Goal: Task Accomplishment & Management: Manage account settings

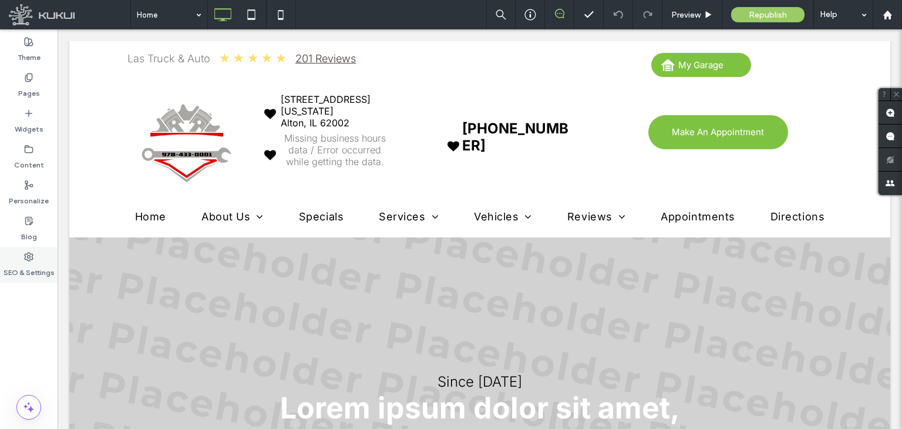
click at [45, 269] on label "SEO & Settings" at bounding box center [29, 269] width 51 height 16
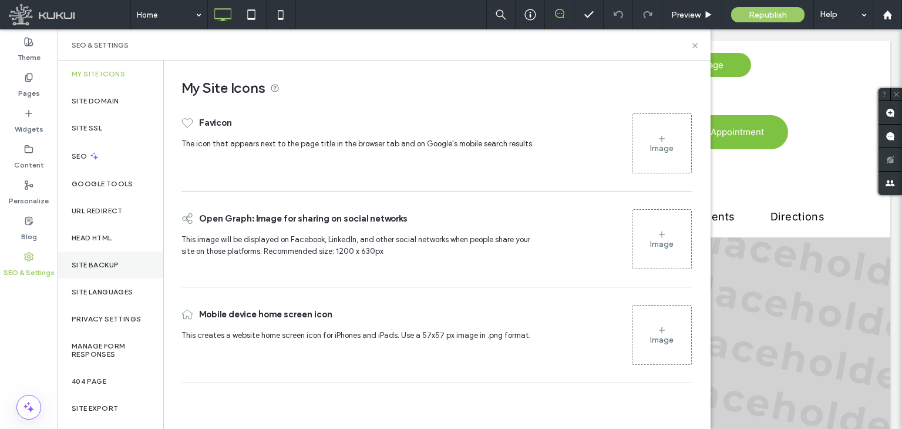
click at [121, 270] on div "Site Backup" at bounding box center [111, 264] width 106 height 27
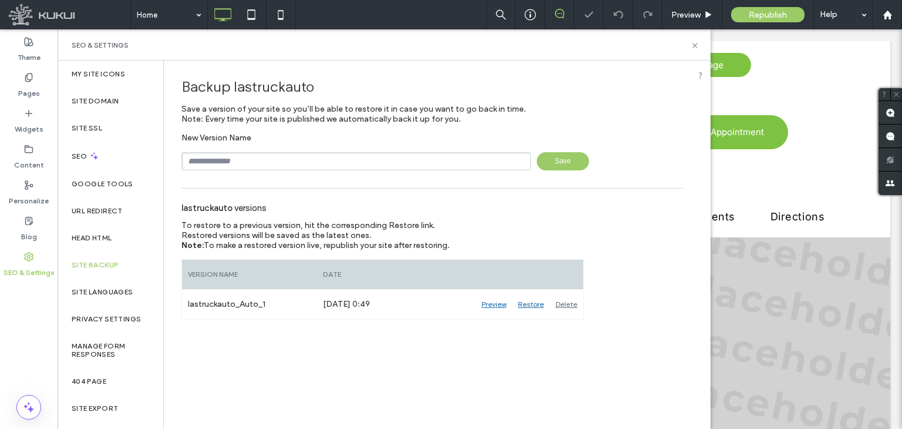
click at [318, 165] on input "text" at bounding box center [355, 161] width 349 height 18
type input "**********"
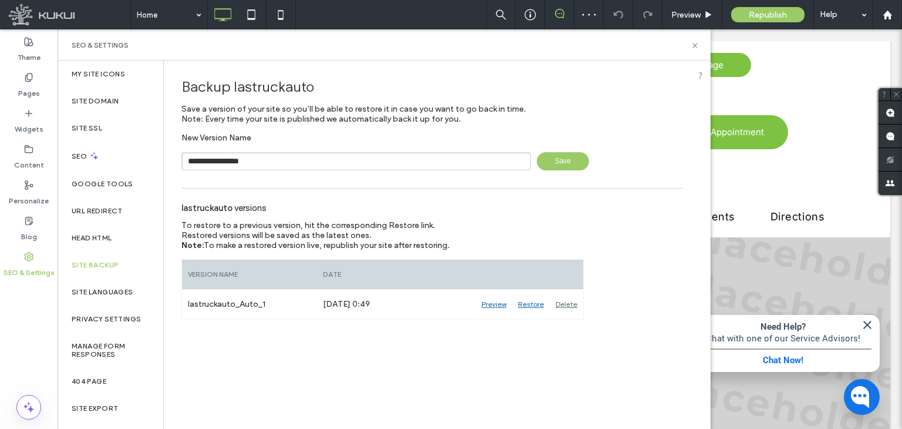
click at [563, 163] on span "Save" at bounding box center [563, 161] width 52 height 18
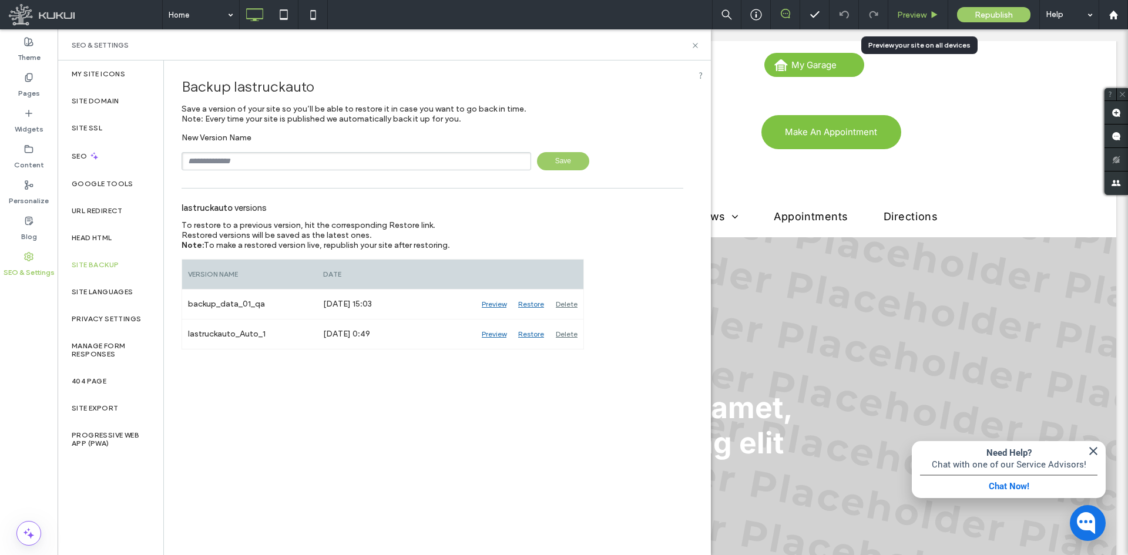
click at [901, 18] on span "Preview" at bounding box center [911, 15] width 29 height 10
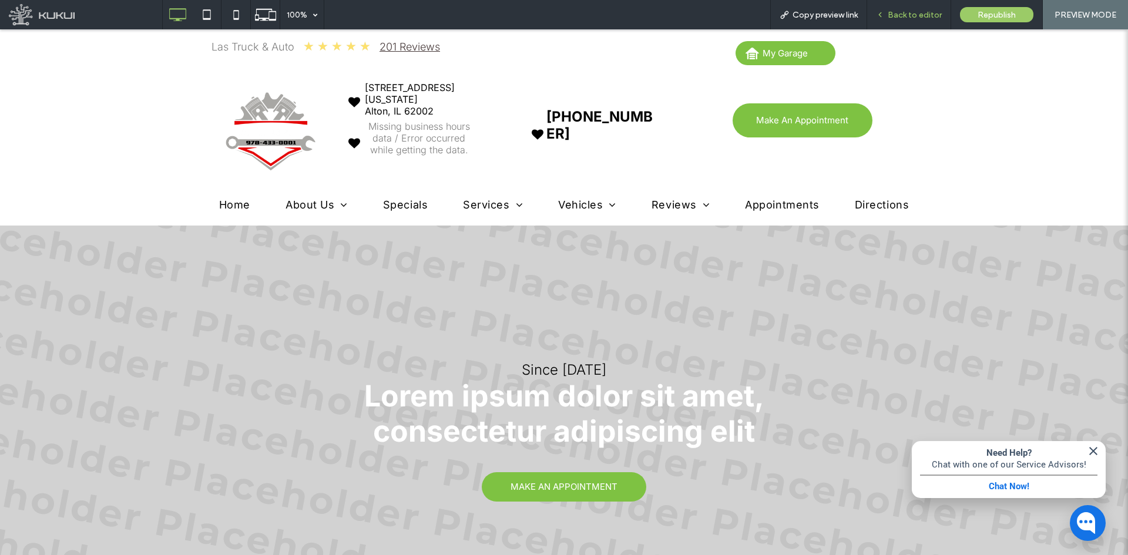
click at [901, 16] on span "Back to editor" at bounding box center [914, 15] width 54 height 10
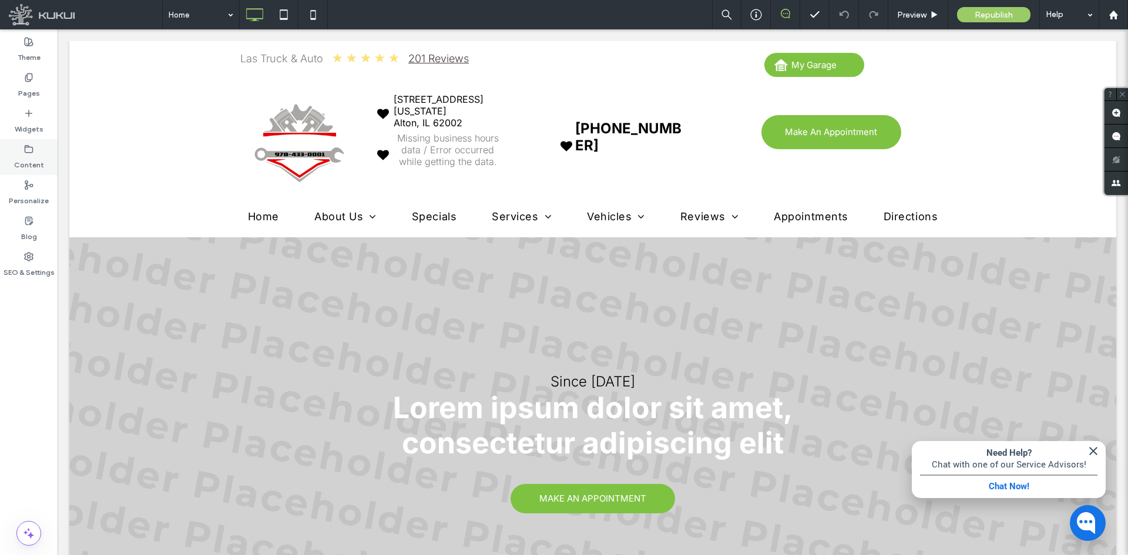
click at [18, 146] on div "Content" at bounding box center [29, 157] width 58 height 36
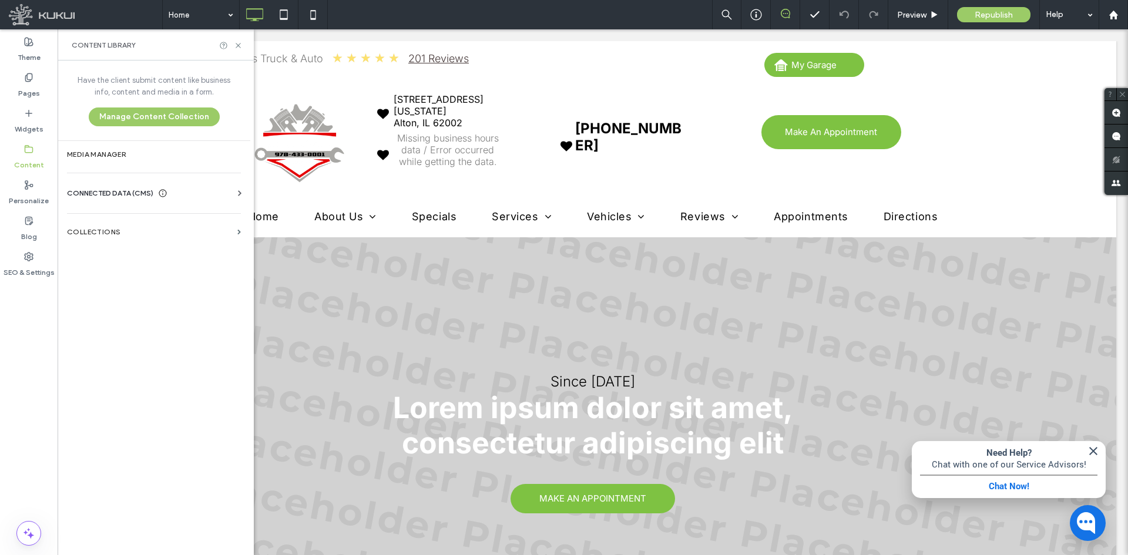
click at [238, 189] on icon at bounding box center [240, 193] width 12 height 12
click at [197, 223] on label "Business Info" at bounding box center [156, 222] width 160 height 8
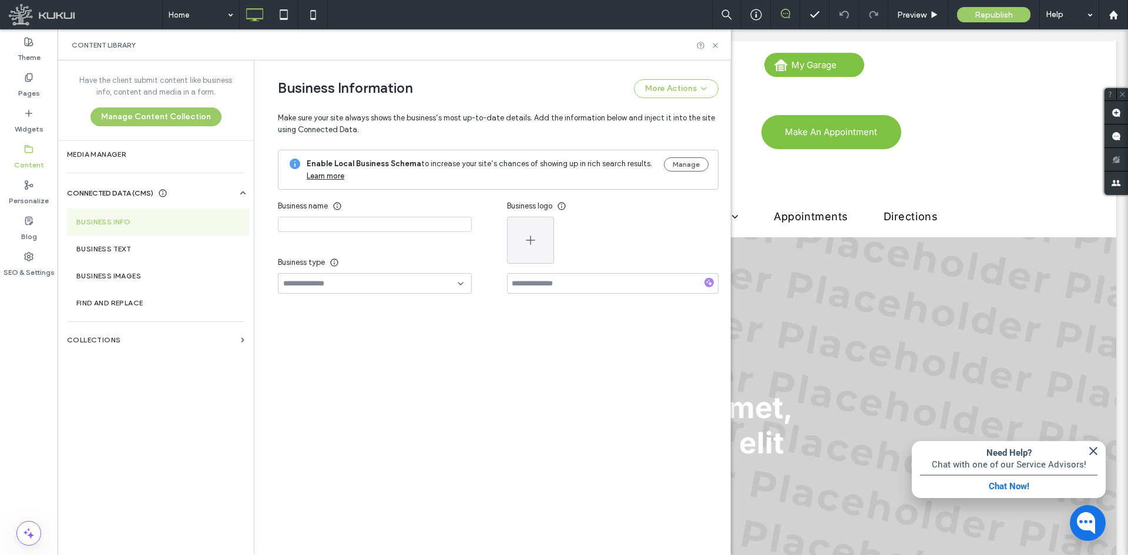
type input "**********"
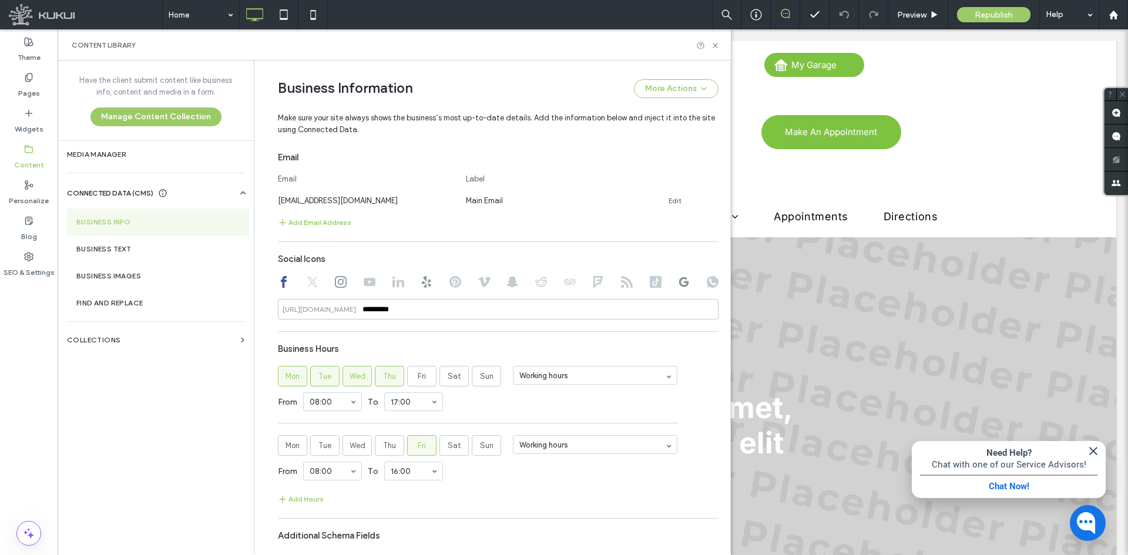
scroll to position [348, 0]
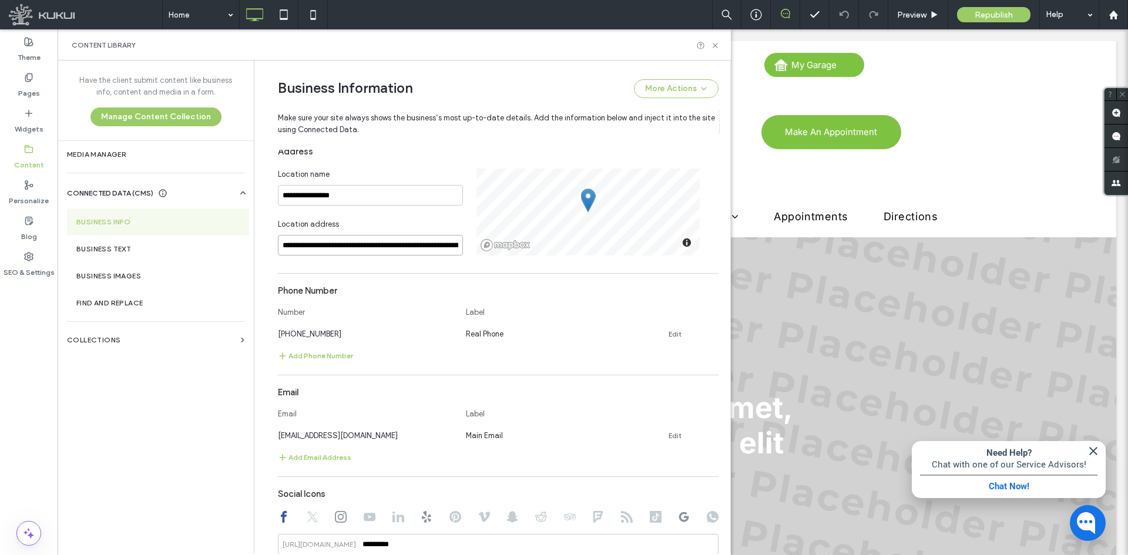
click at [432, 250] on input "**********" at bounding box center [370, 245] width 185 height 21
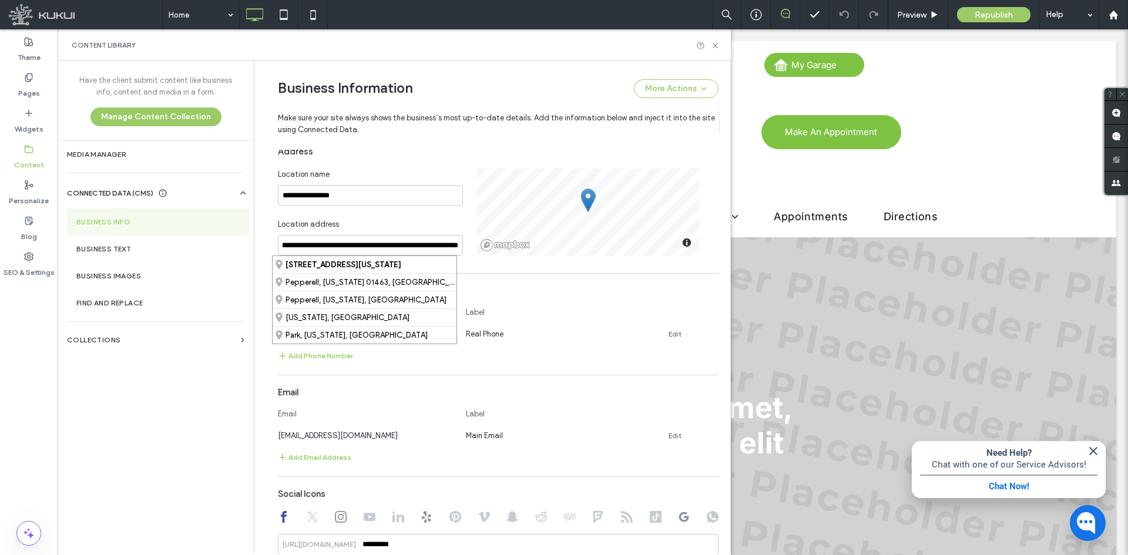
scroll to position [0, 0]
click at [420, 215] on div "**********" at bounding box center [377, 212] width 198 height 87
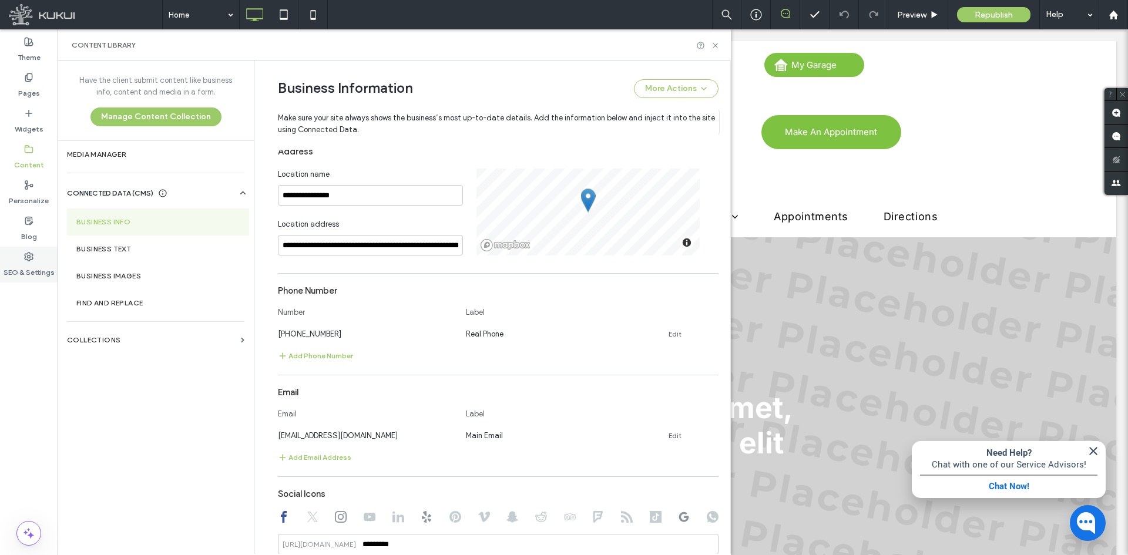
click at [18, 270] on label "SEO & Settings" at bounding box center [29, 269] width 51 height 16
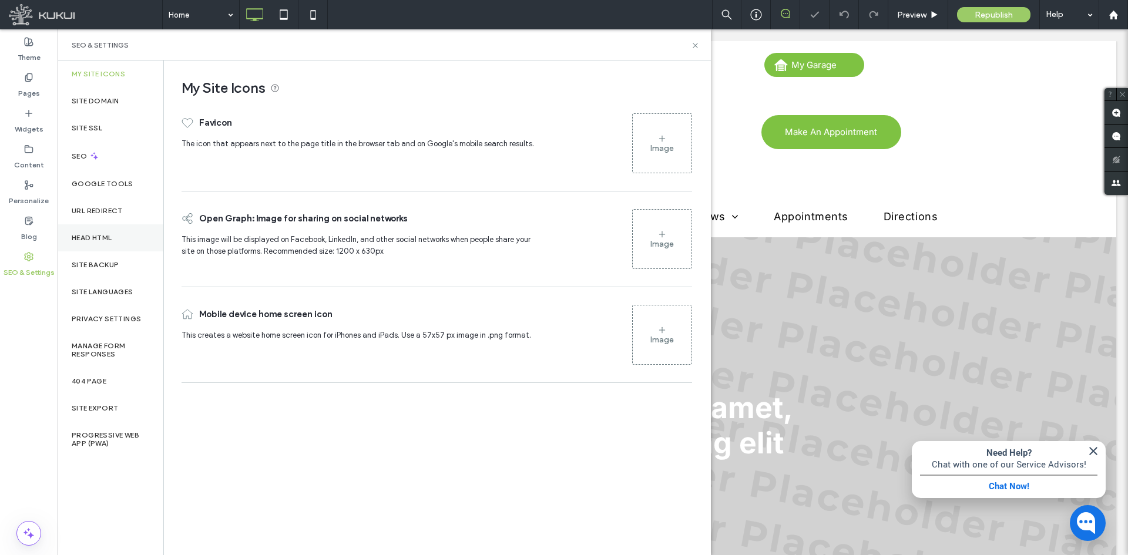
click at [95, 230] on div "Head HTML" at bounding box center [111, 237] width 106 height 27
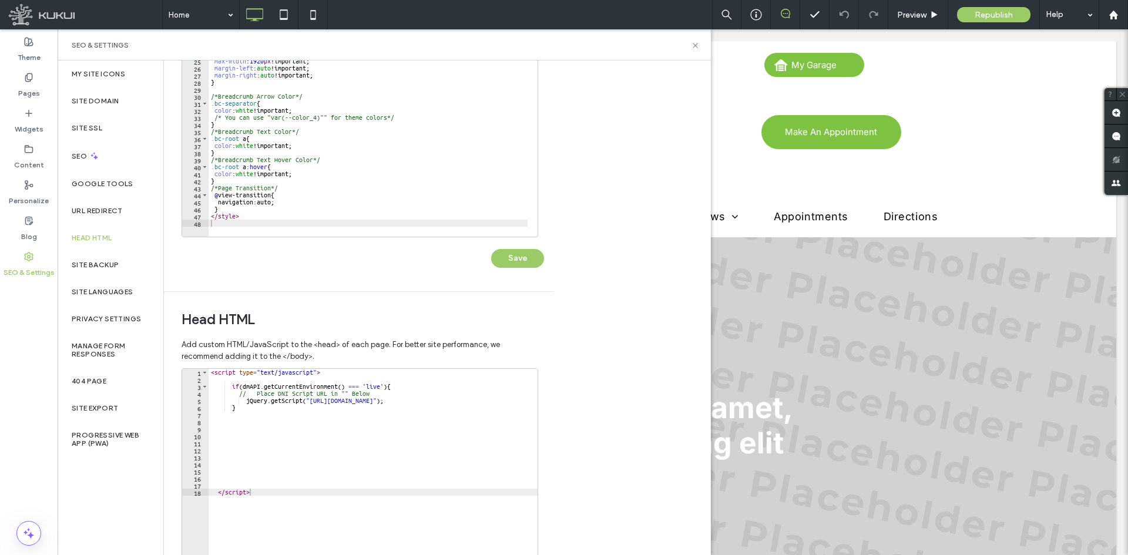
scroll to position [250, 0]
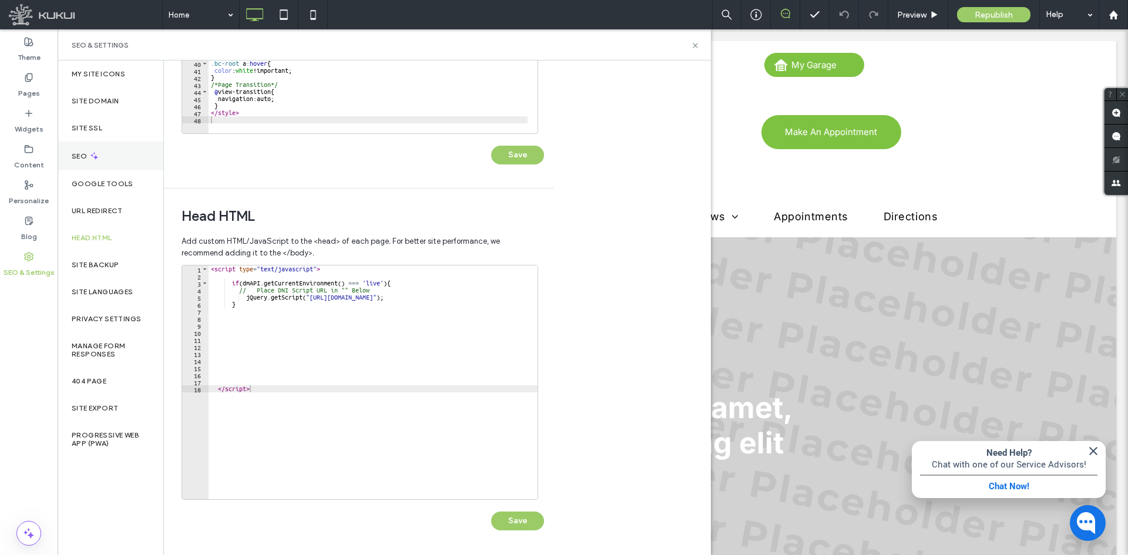
click at [122, 153] on div "SEO" at bounding box center [111, 156] width 106 height 29
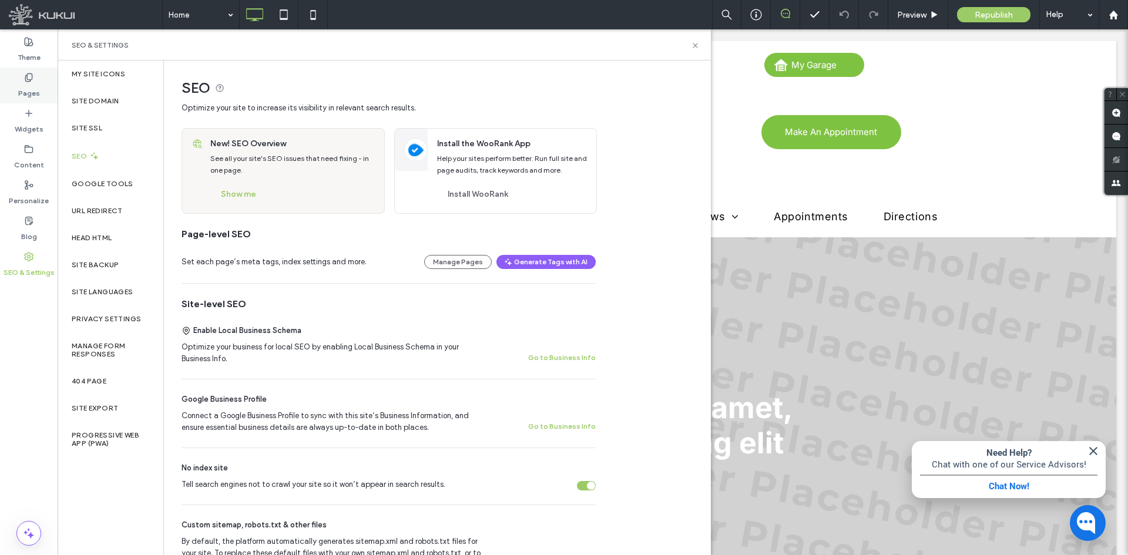
click at [14, 85] on div "Pages" at bounding box center [29, 86] width 58 height 36
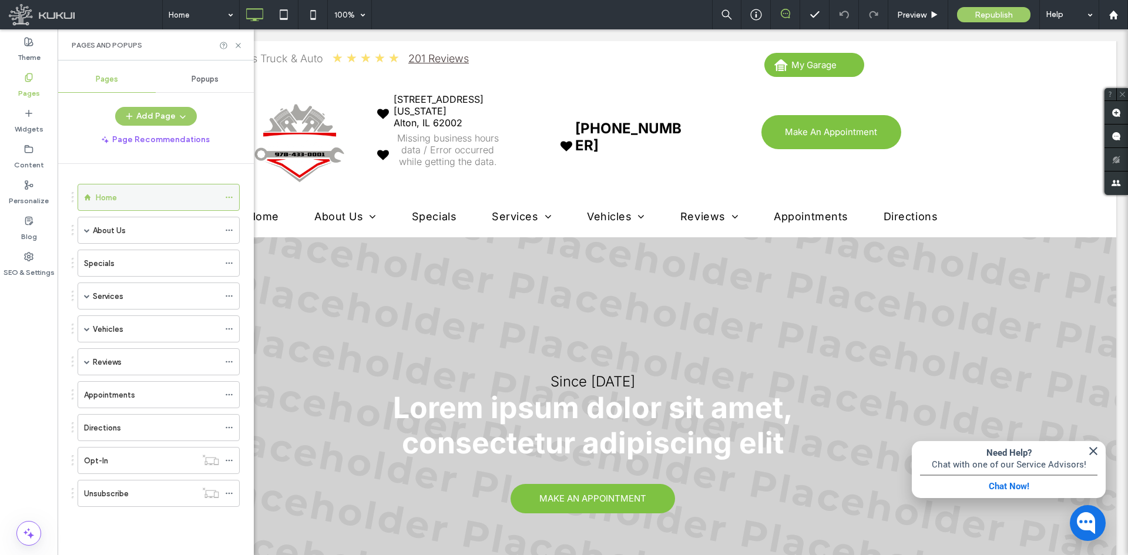
click at [230, 193] on span at bounding box center [229, 198] width 8 height 18
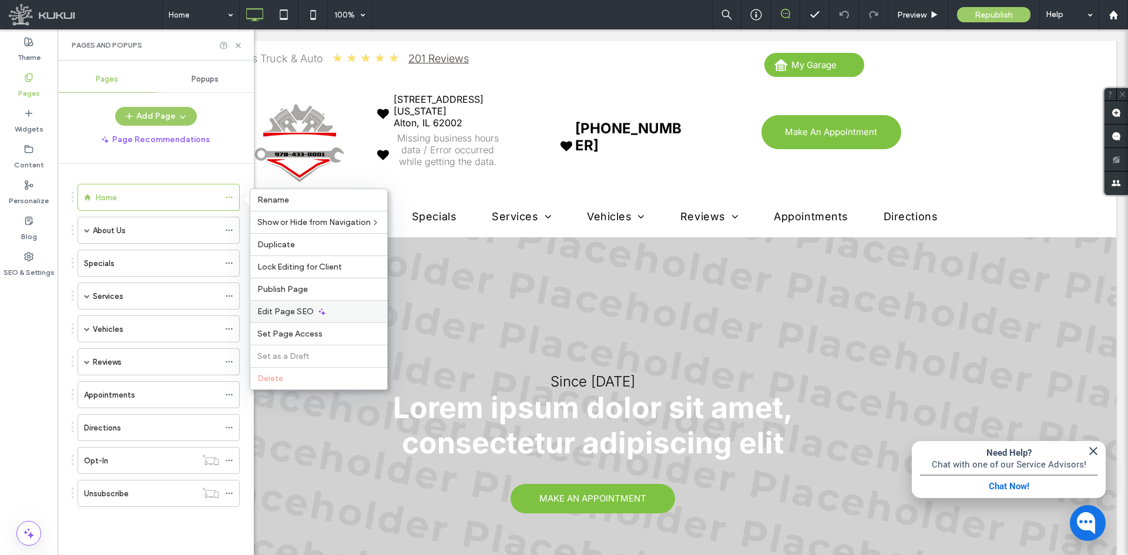
click at [291, 311] on span "Edit Page SEO" at bounding box center [285, 312] width 56 height 10
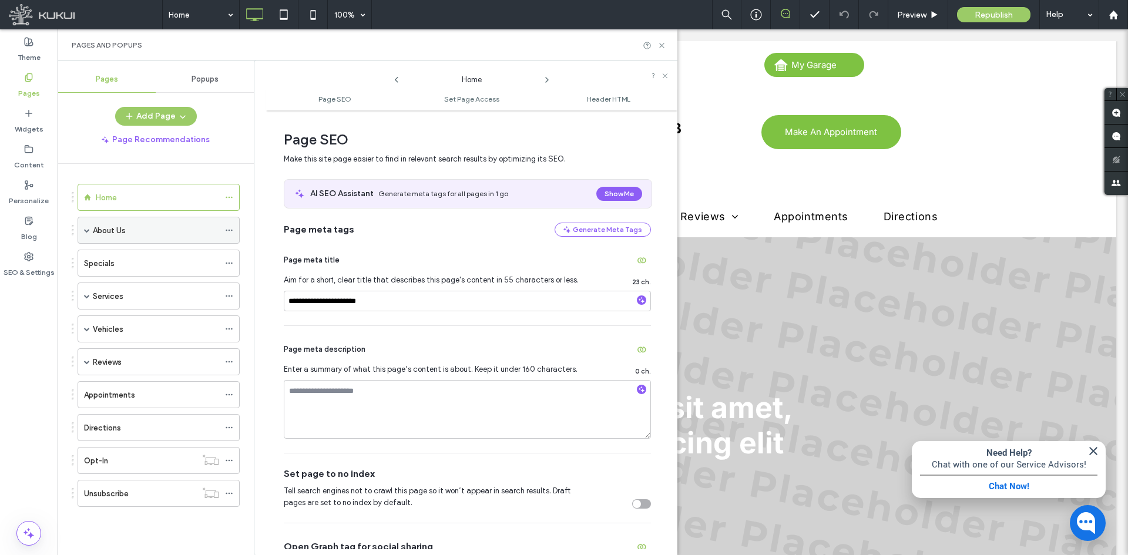
click at [227, 228] on icon at bounding box center [229, 230] width 8 height 8
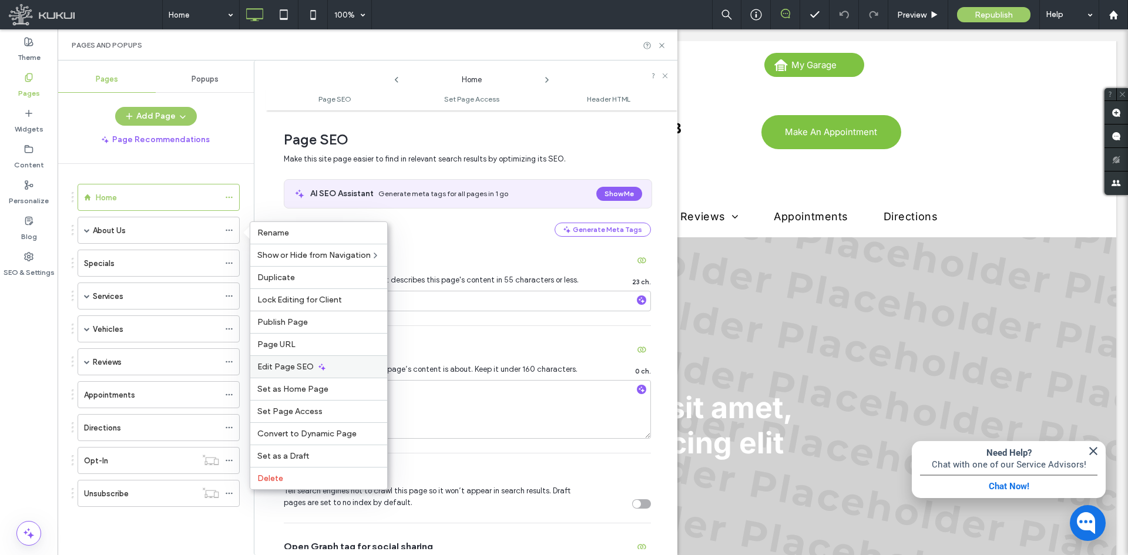
click at [274, 365] on span "Edit Page SEO" at bounding box center [285, 367] width 56 height 10
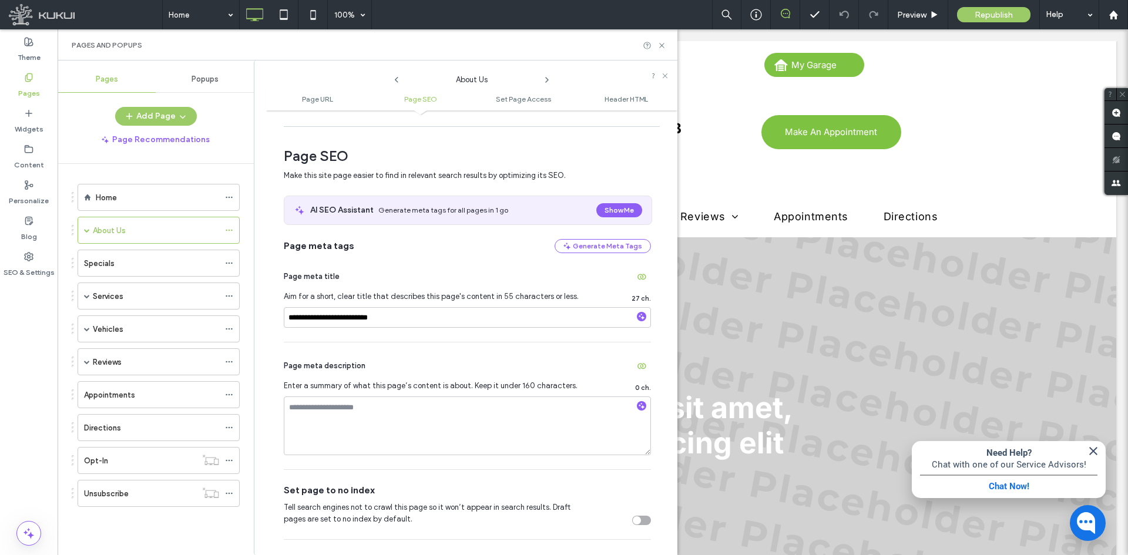
scroll to position [176, 0]
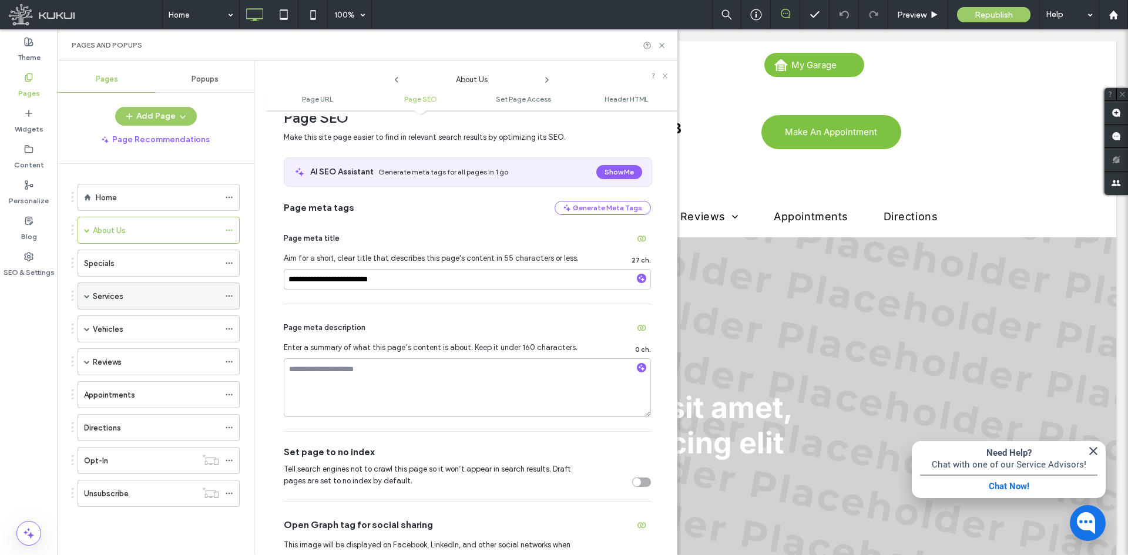
click at [229, 296] on use at bounding box center [229, 296] width 6 height 2
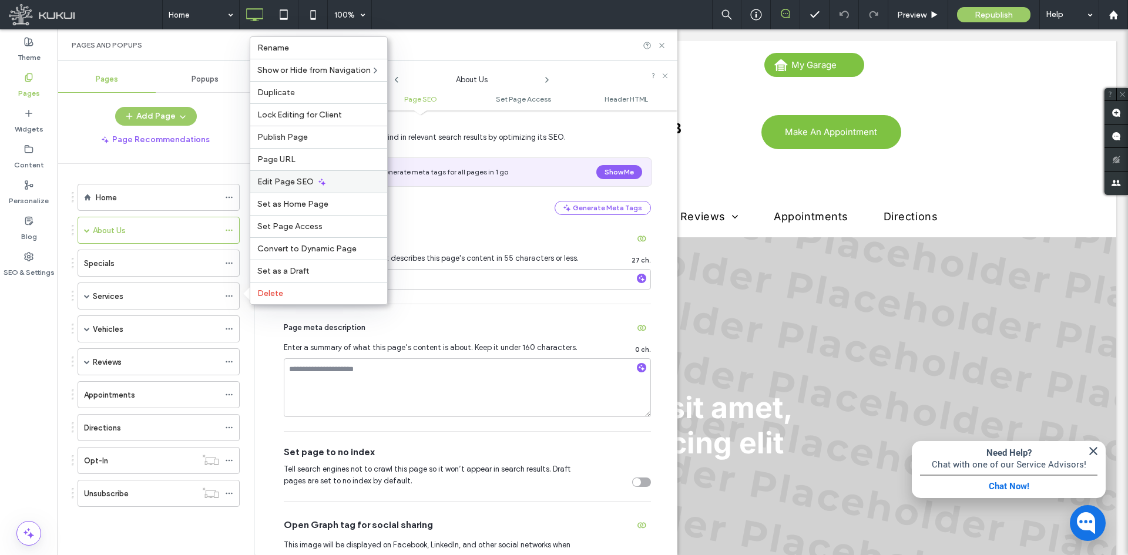
click at [300, 189] on div "Edit Page SEO" at bounding box center [318, 181] width 137 height 22
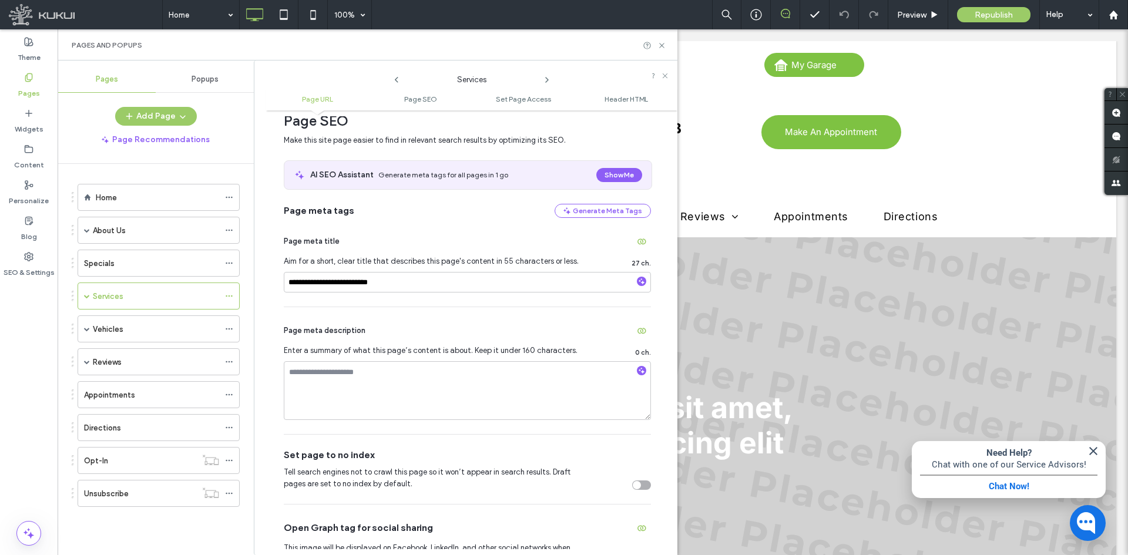
scroll to position [235, 0]
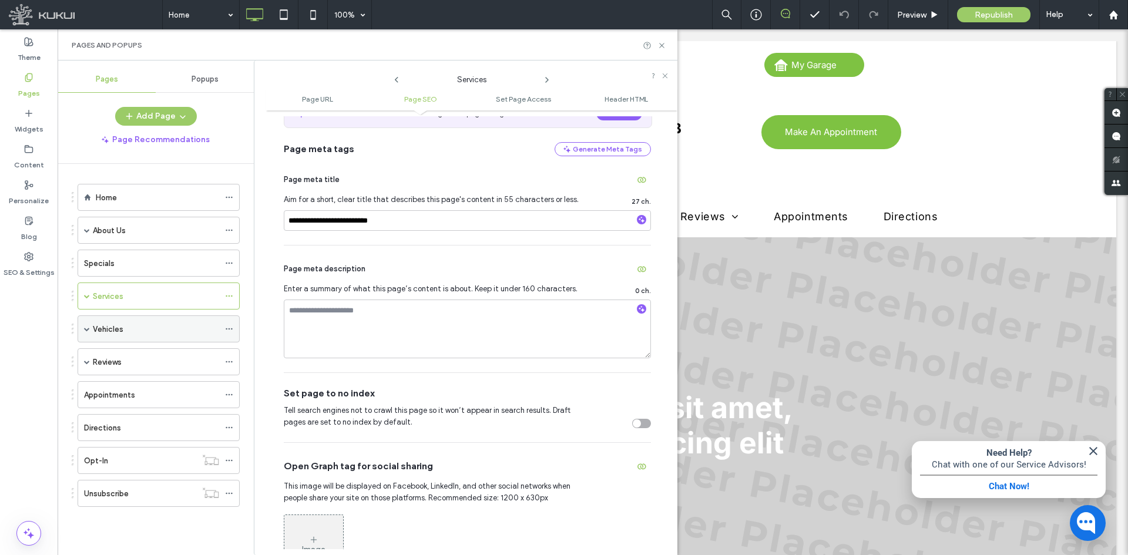
click at [228, 325] on icon at bounding box center [229, 329] width 8 height 8
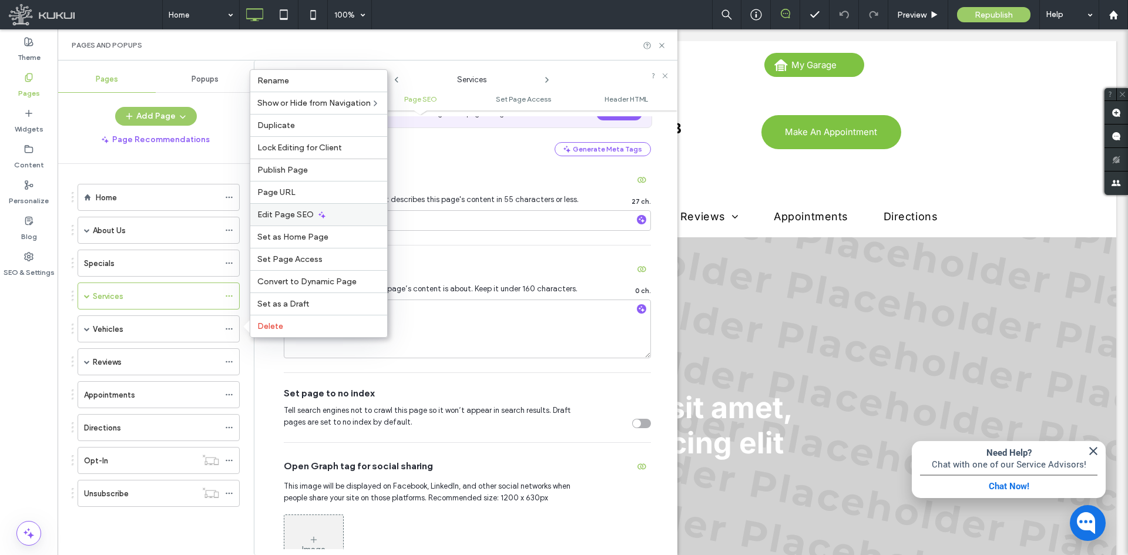
click at [286, 220] on div "Edit Page SEO" at bounding box center [318, 214] width 137 height 22
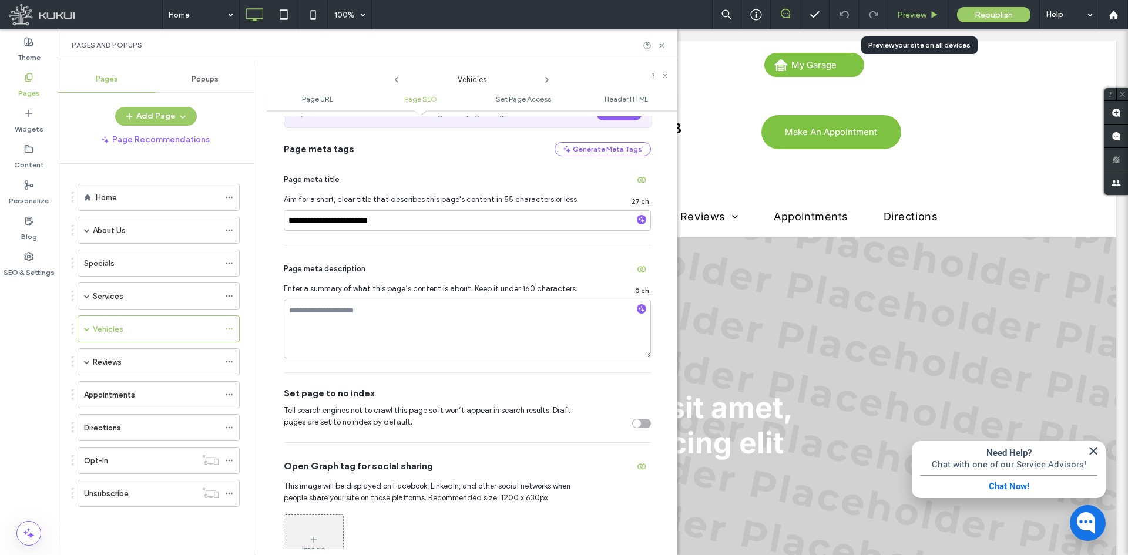
click at [901, 19] on span "Preview" at bounding box center [911, 15] width 29 height 10
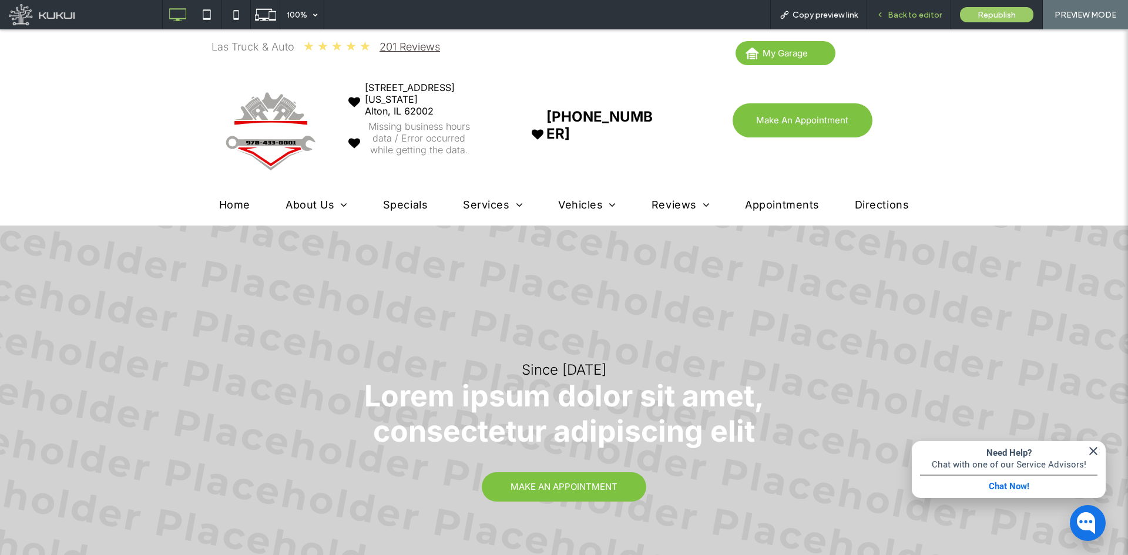
click at [887, 6] on div "Back to editor" at bounding box center [909, 14] width 84 height 29
click at [901, 15] on span "Back to editor" at bounding box center [914, 15] width 54 height 10
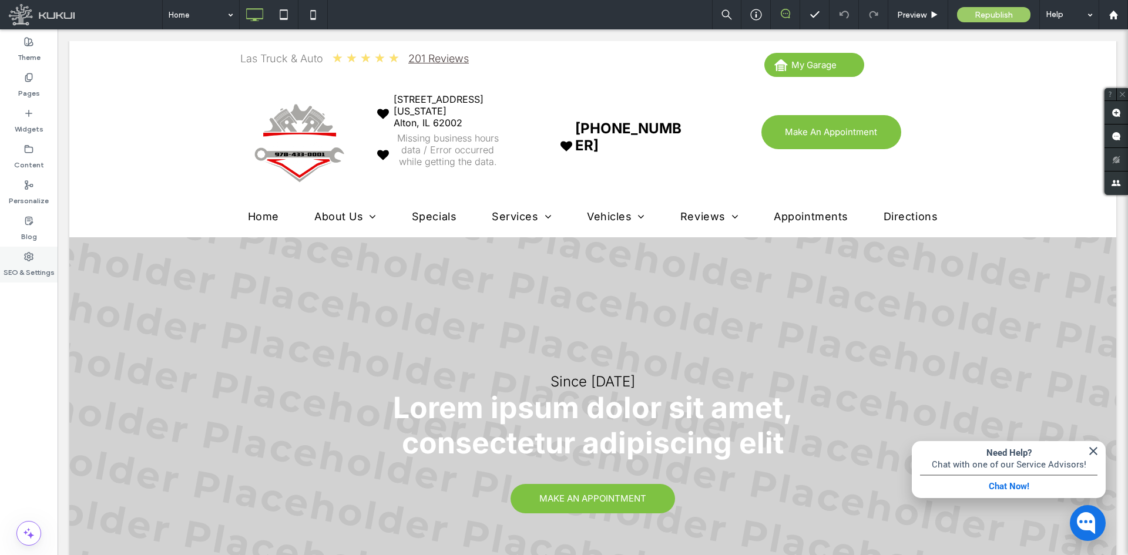
click at [12, 271] on label "SEO & Settings" at bounding box center [29, 269] width 51 height 16
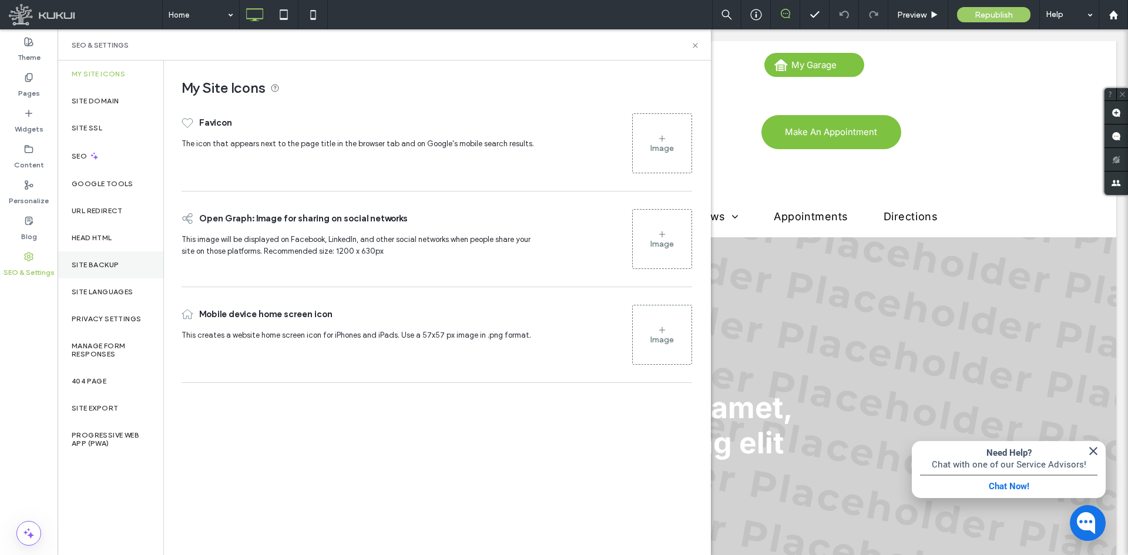
click at [115, 262] on label "Site Backup" at bounding box center [95, 265] width 47 height 8
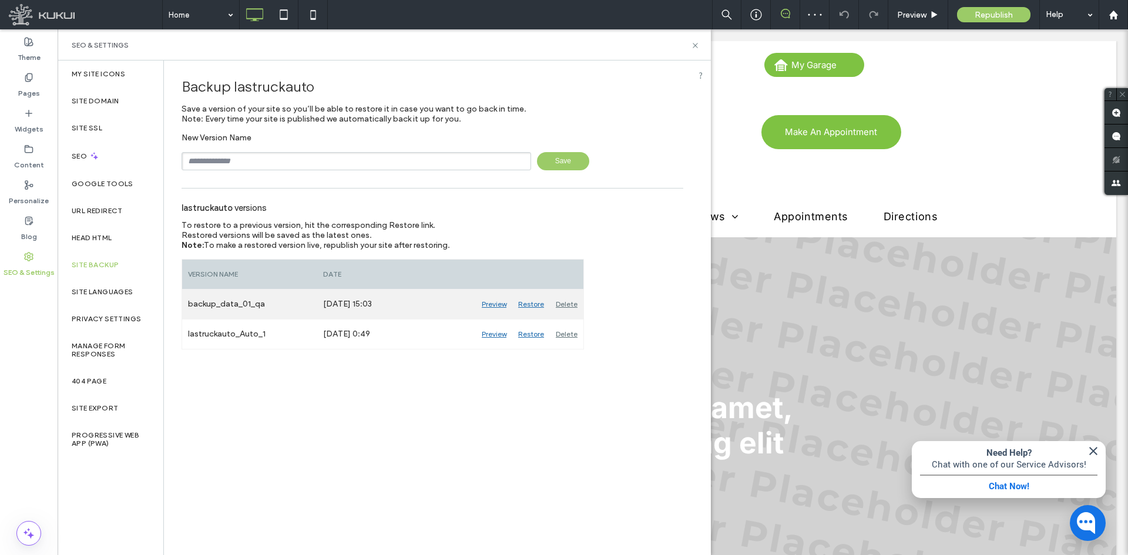
click at [536, 304] on div "Restore" at bounding box center [531, 304] width 38 height 29
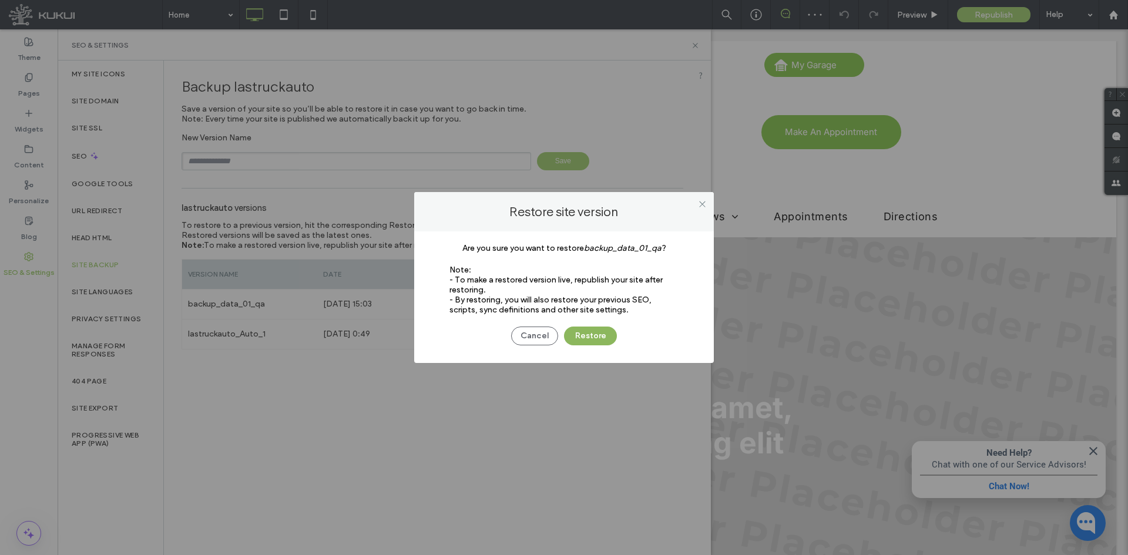
click at [588, 343] on button "Restore" at bounding box center [590, 336] width 53 height 19
